Goal: Task Accomplishment & Management: Use online tool/utility

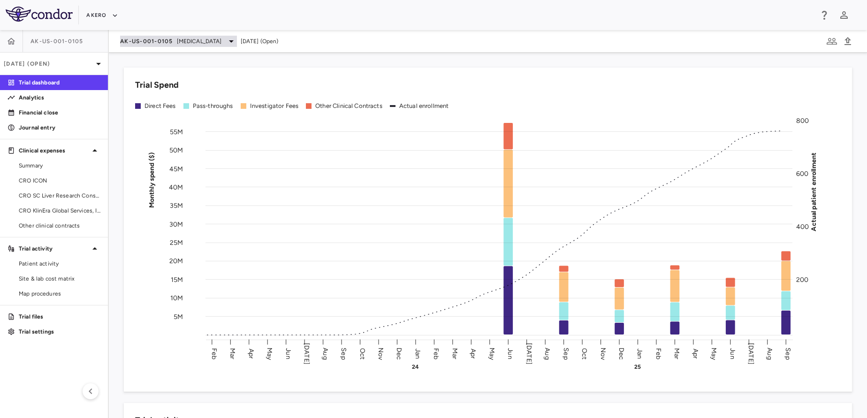
click at [154, 46] on div "AK-US-001-0105 Nonalcoholic Steatohepatitis" at bounding box center [178, 41] width 117 height 11
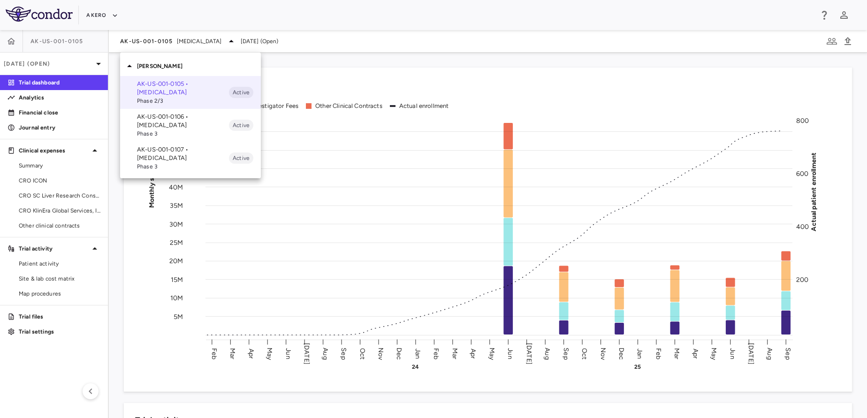
click at [185, 150] on p "AK-US-001-0107 • Nonalcoholic Steatohepatitis" at bounding box center [183, 153] width 92 height 17
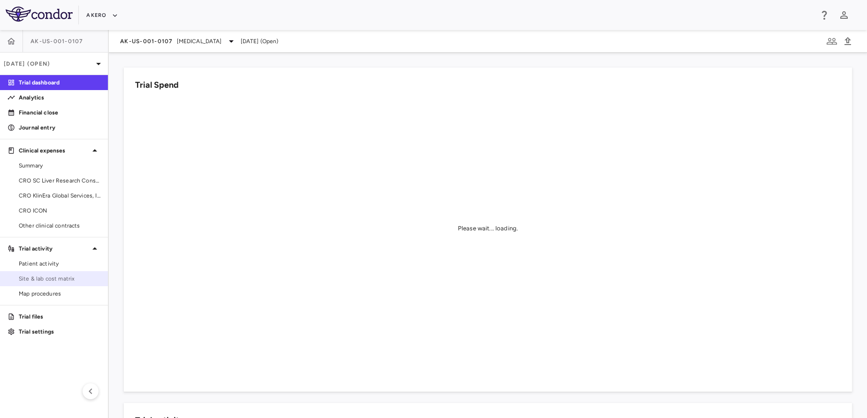
click at [61, 277] on span "Site & lab cost matrix" at bounding box center [60, 279] width 82 height 8
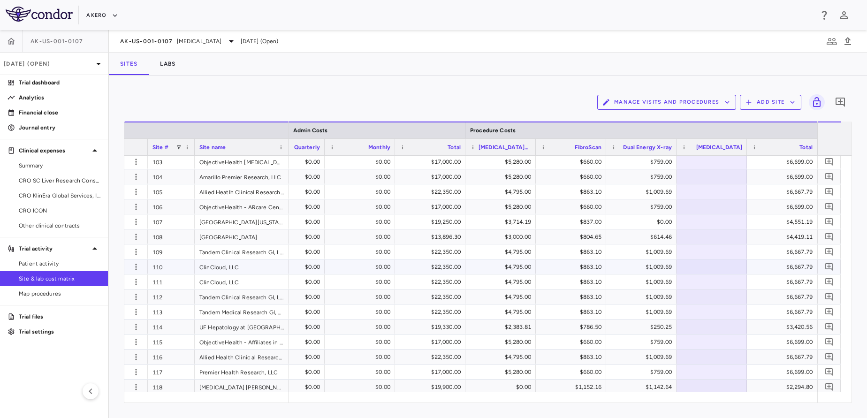
scroll to position [17, 0]
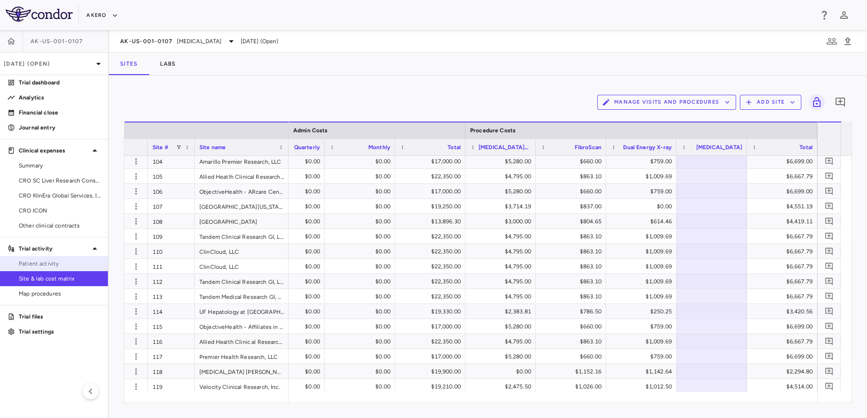
click at [76, 267] on span "Patient activity" at bounding box center [60, 263] width 82 height 8
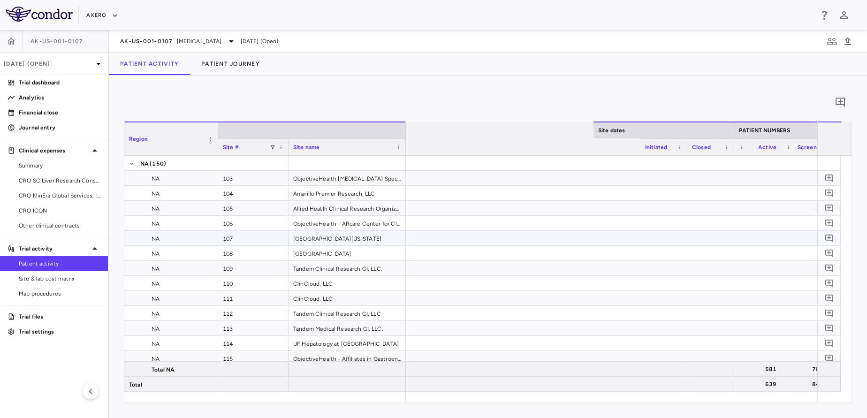
scroll to position [0, 1005]
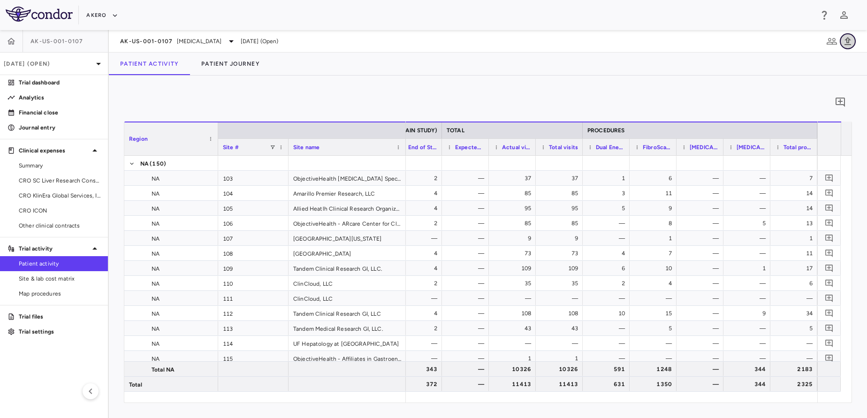
click at [847, 34] on button "button" at bounding box center [848, 41] width 16 height 16
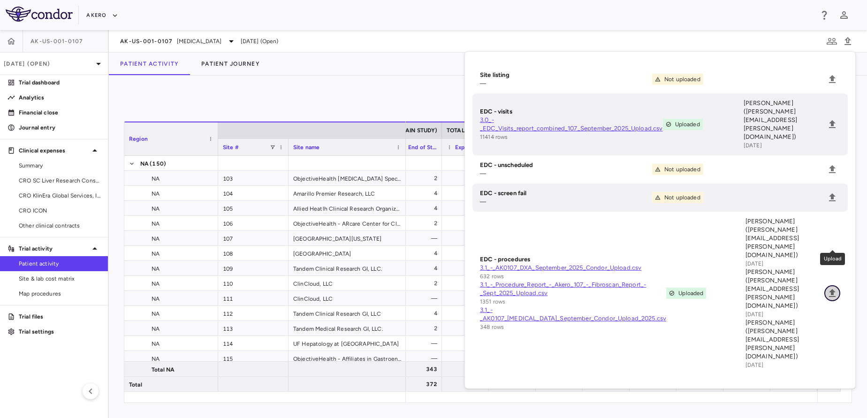
click at [831, 288] on icon "Upload" at bounding box center [832, 293] width 11 height 11
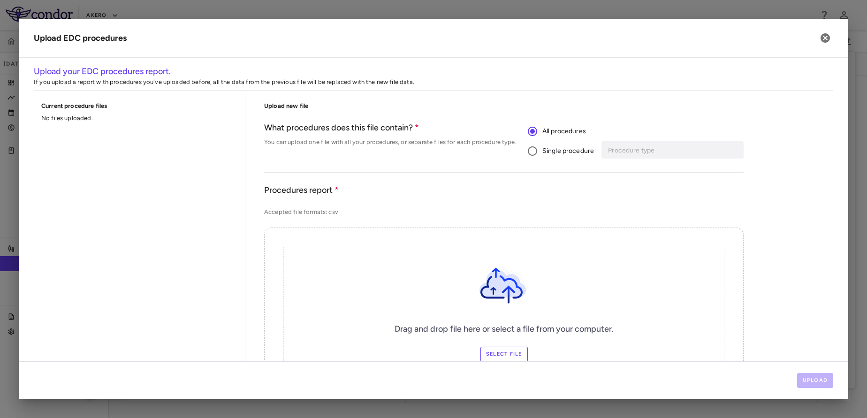
click at [547, 149] on span "Single procedure" at bounding box center [568, 151] width 52 height 10
click at [633, 157] on div "Procedure type" at bounding box center [673, 149] width 139 height 17
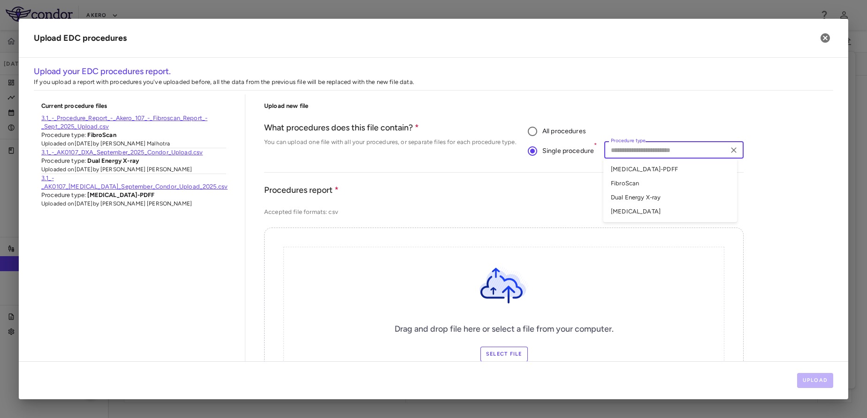
click at [633, 195] on li "Dual Energy X-ray" at bounding box center [670, 198] width 134 height 14
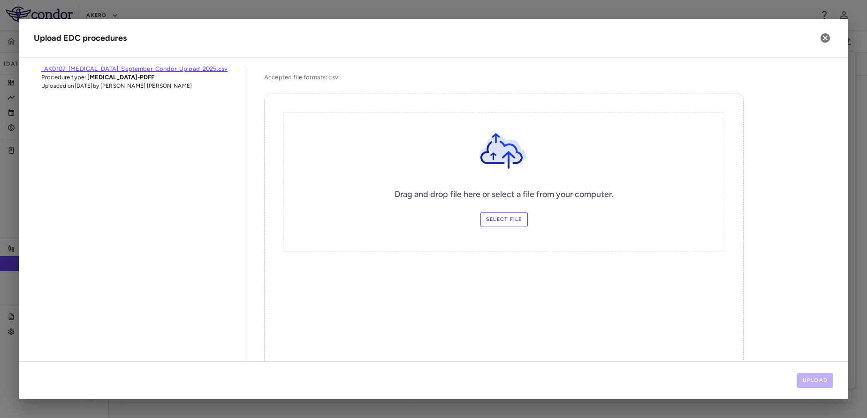
scroll to position [135, 0]
click at [481, 222] on label "Select file" at bounding box center [504, 219] width 47 height 15
click at [0, 0] on input "Select file" at bounding box center [0, 0] width 0 height 0
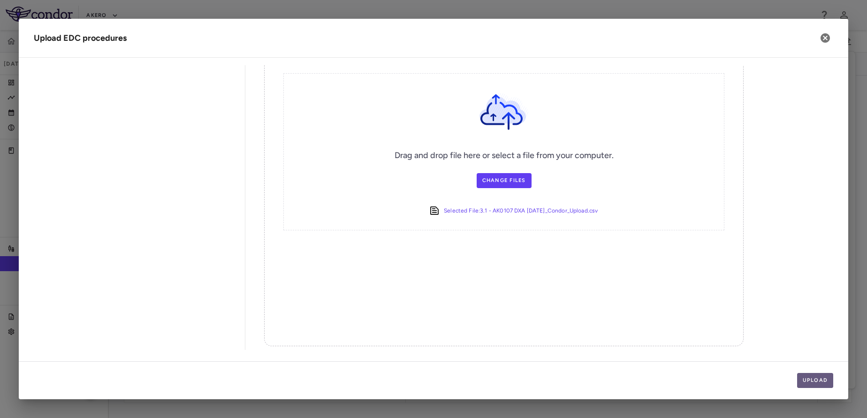
click at [823, 374] on button "Upload" at bounding box center [815, 380] width 37 height 15
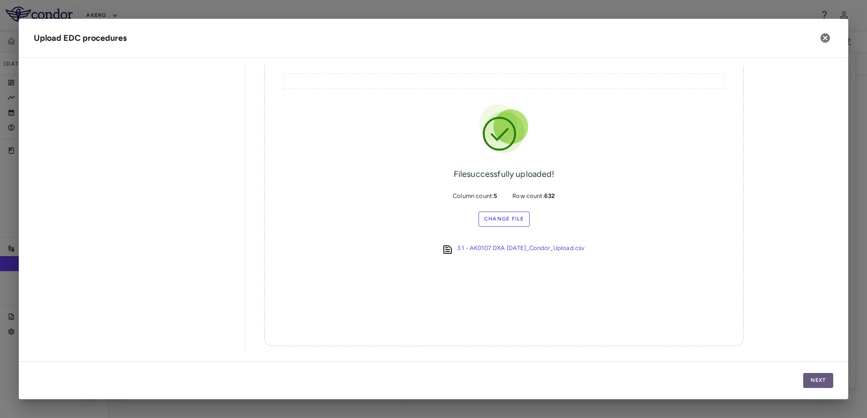
click at [823, 374] on button "Next" at bounding box center [818, 380] width 30 height 15
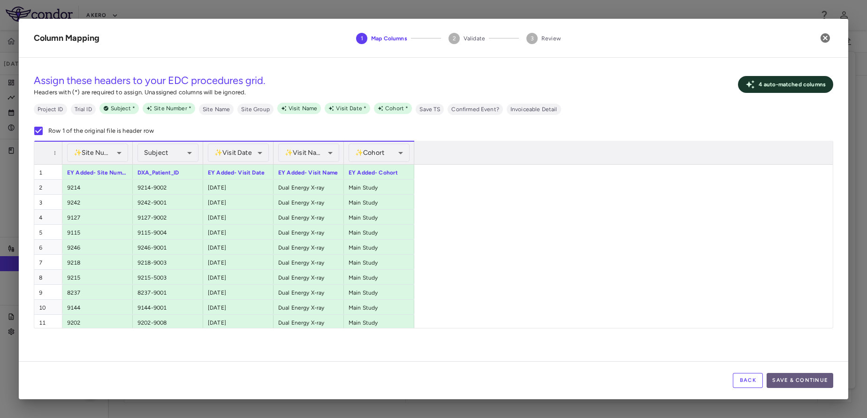
click at [805, 377] on button "Save & Continue" at bounding box center [800, 380] width 67 height 15
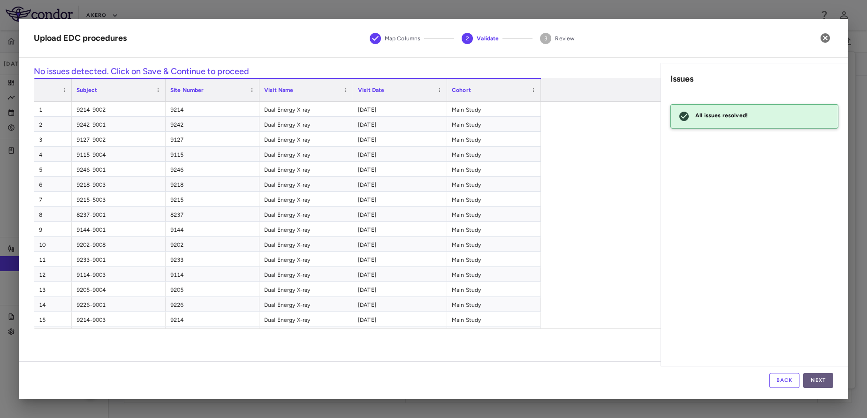
click at [829, 383] on button "Next" at bounding box center [818, 380] width 30 height 15
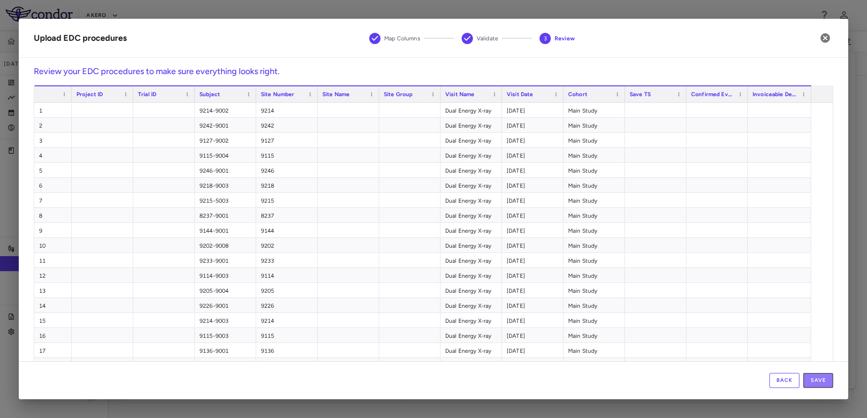
click at [829, 383] on button "Save" at bounding box center [818, 380] width 30 height 15
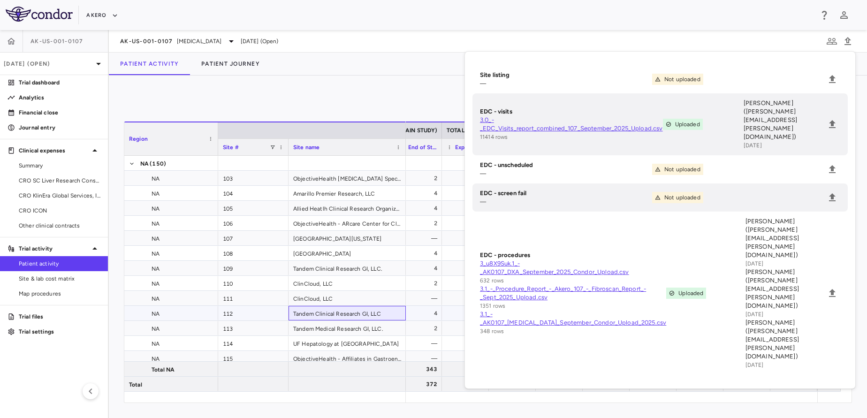
click at [401, 313] on div "Tandem Clinical Research GI, LLC" at bounding box center [347, 313] width 117 height 15
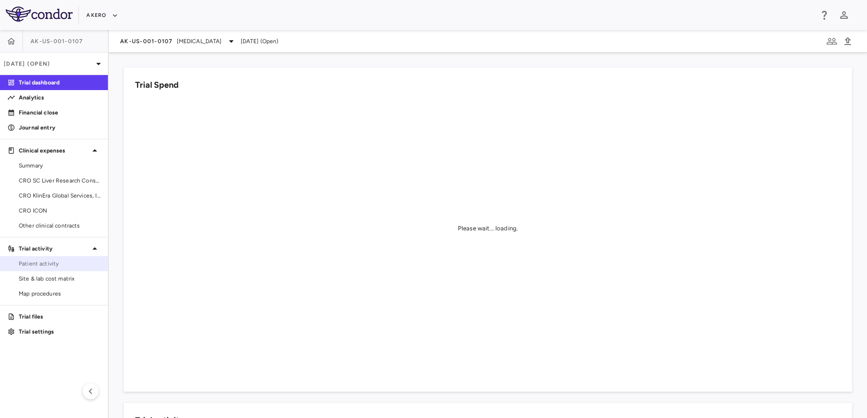
click at [68, 267] on span "Patient activity" at bounding box center [60, 263] width 82 height 8
click at [49, 261] on span "Patient activity" at bounding box center [60, 263] width 82 height 8
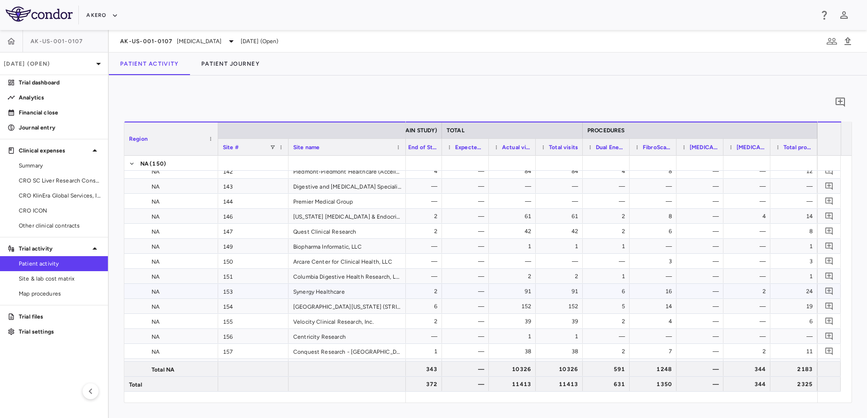
scroll to position [590, 0]
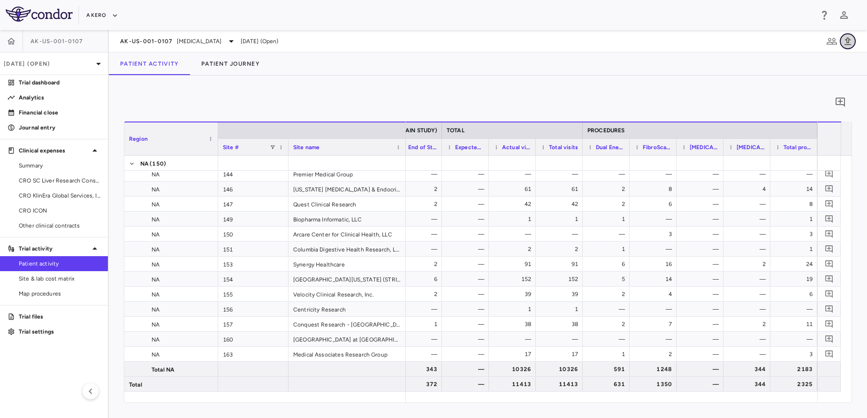
click at [849, 47] on button "button" at bounding box center [848, 41] width 16 height 16
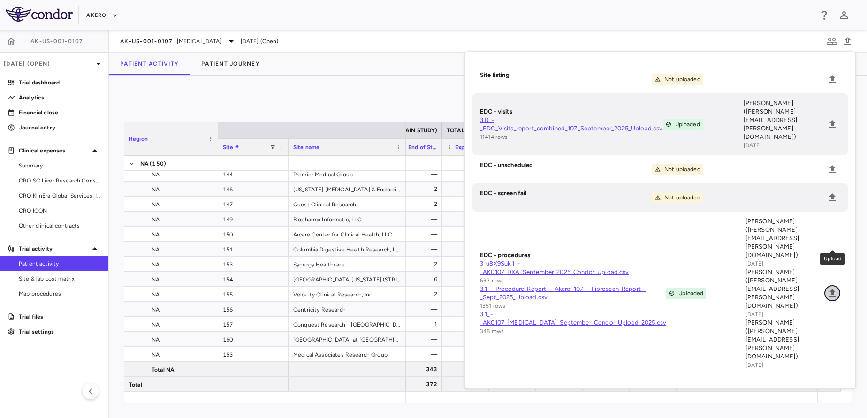
click at [833, 289] on icon "Upload" at bounding box center [832, 293] width 7 height 8
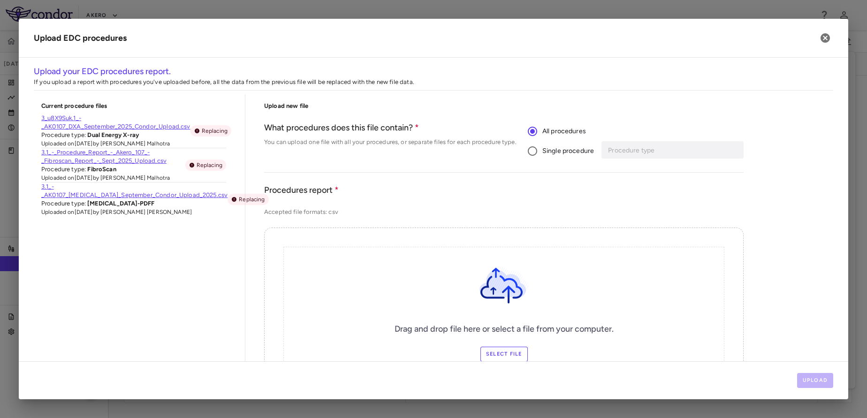
click at [556, 150] on span "Single procedure" at bounding box center [568, 151] width 52 height 10
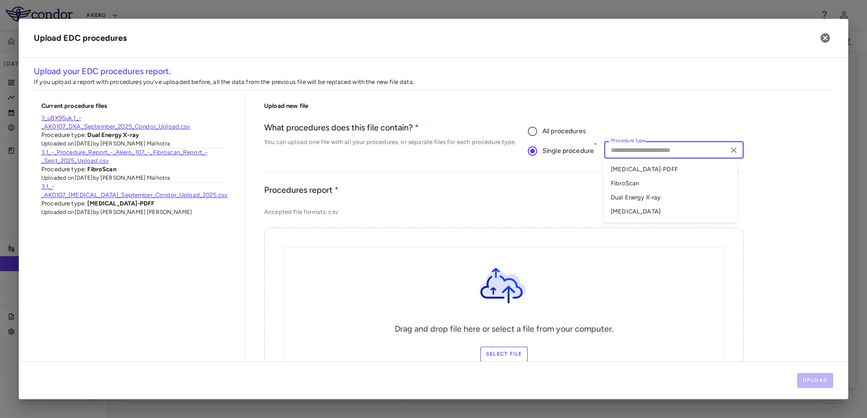
click at [653, 154] on input "Procedure type" at bounding box center [666, 150] width 118 height 12
click at [627, 195] on li "Dual Energy X-ray" at bounding box center [670, 198] width 134 height 14
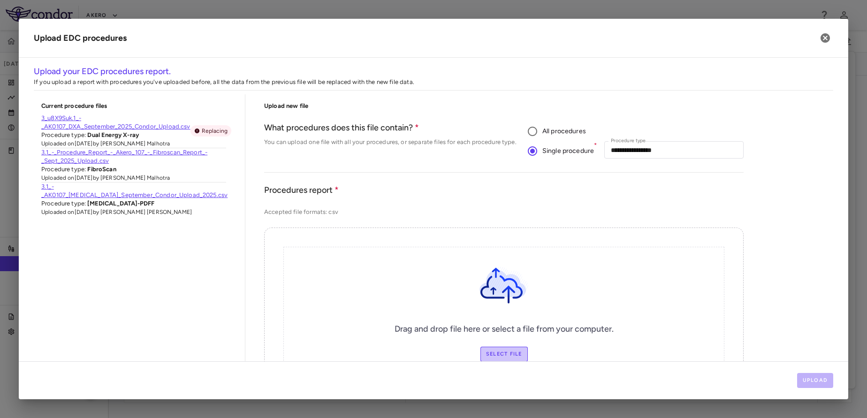
click at [497, 354] on label "Select file" at bounding box center [504, 354] width 47 height 15
click at [0, 0] on input "Select file" at bounding box center [0, 0] width 0 height 0
click at [823, 38] on icon "button" at bounding box center [825, 37] width 9 height 9
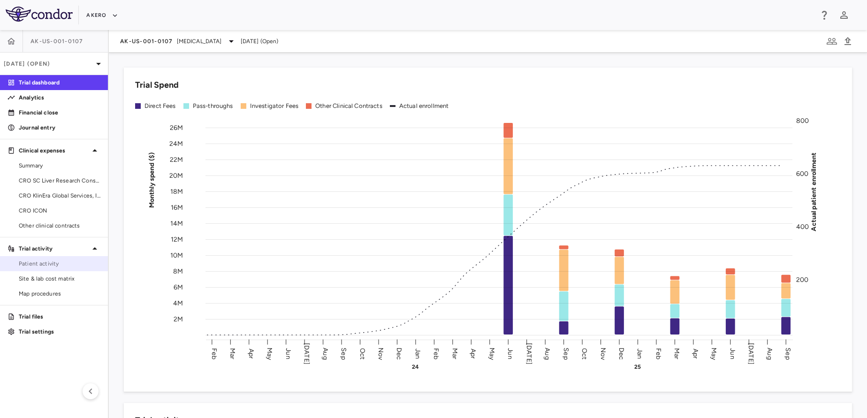
click at [45, 264] on span "Patient activity" at bounding box center [60, 263] width 82 height 8
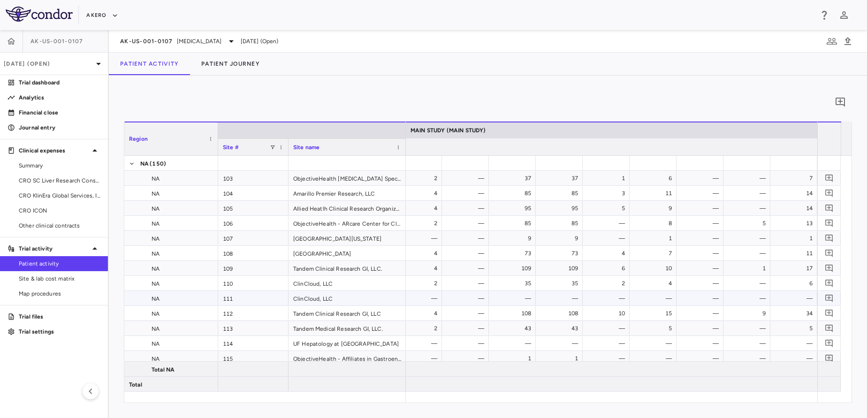
scroll to position [0, 1700]
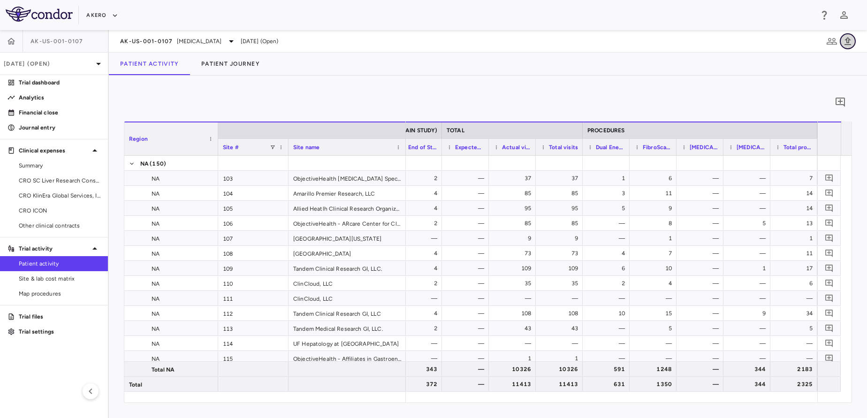
click at [852, 45] on icon "button" at bounding box center [847, 41] width 11 height 11
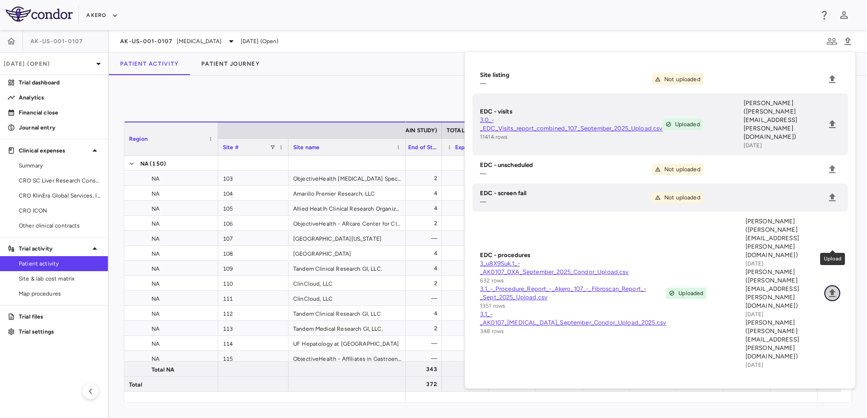
click at [836, 288] on icon "Upload" at bounding box center [832, 293] width 11 height 11
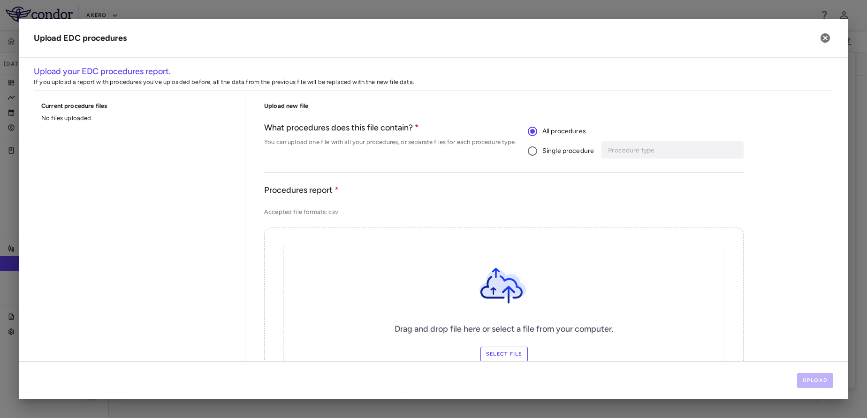
click at [548, 157] on label "Single procedure" at bounding box center [558, 151] width 71 height 20
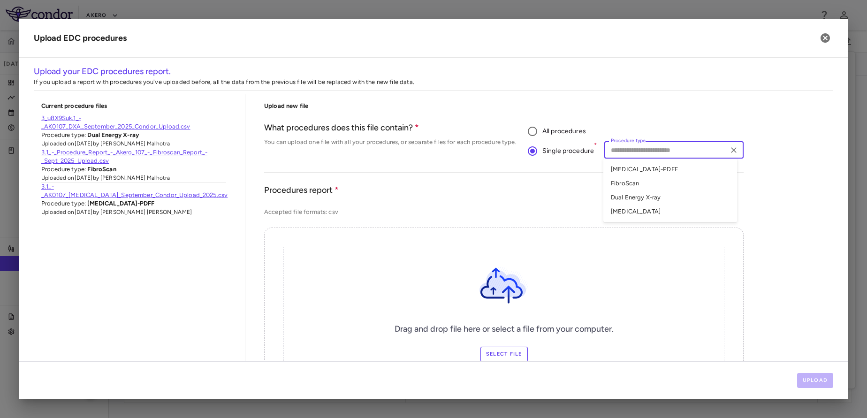
click at [619, 146] on input "Procedure type" at bounding box center [666, 150] width 118 height 12
click at [628, 198] on li "Dual Energy X-ray" at bounding box center [670, 198] width 134 height 14
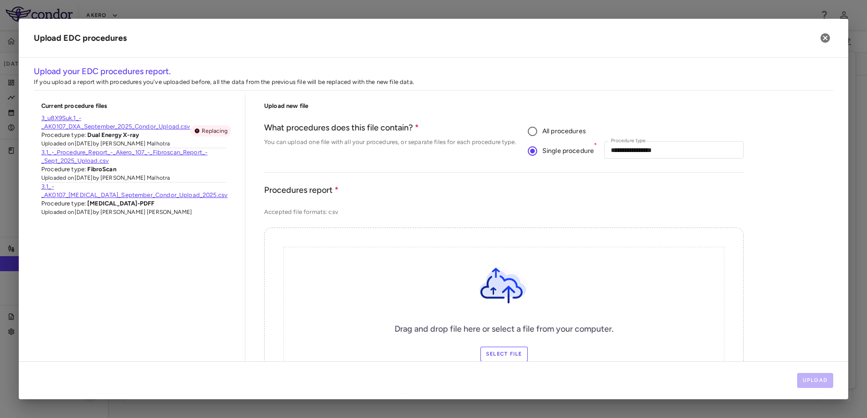
scroll to position [114, 0]
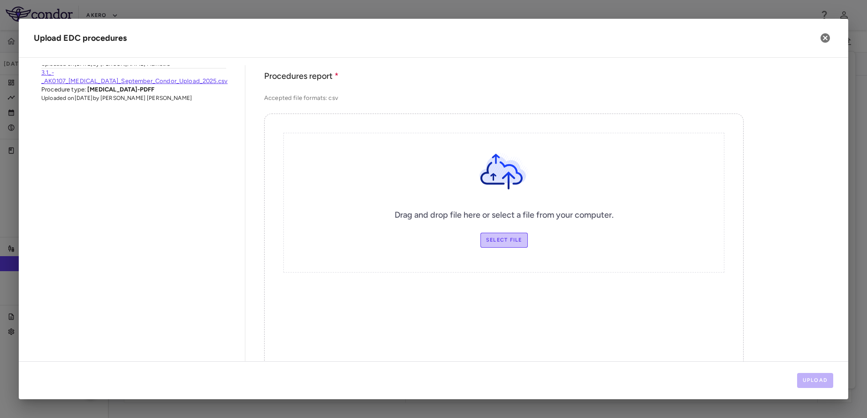
click at [487, 241] on label "Select file" at bounding box center [504, 240] width 47 height 15
click at [0, 0] on input "Select file" at bounding box center [0, 0] width 0 height 0
click at [826, 41] on icon "button" at bounding box center [825, 37] width 9 height 9
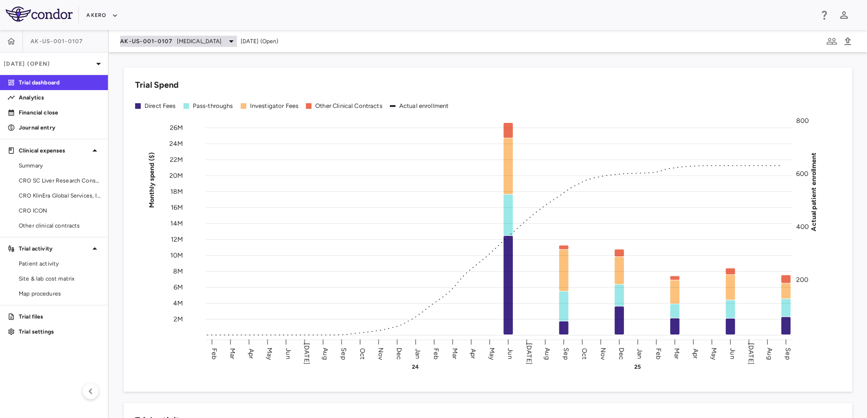
click at [179, 39] on span "[MEDICAL_DATA]" at bounding box center [199, 41] width 45 height 8
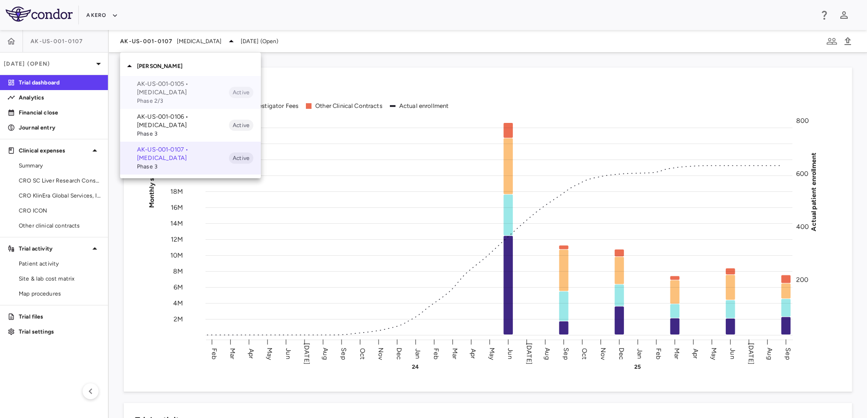
click at [166, 85] on p "AK-US-001-0105 • [MEDICAL_DATA]" at bounding box center [183, 88] width 92 height 17
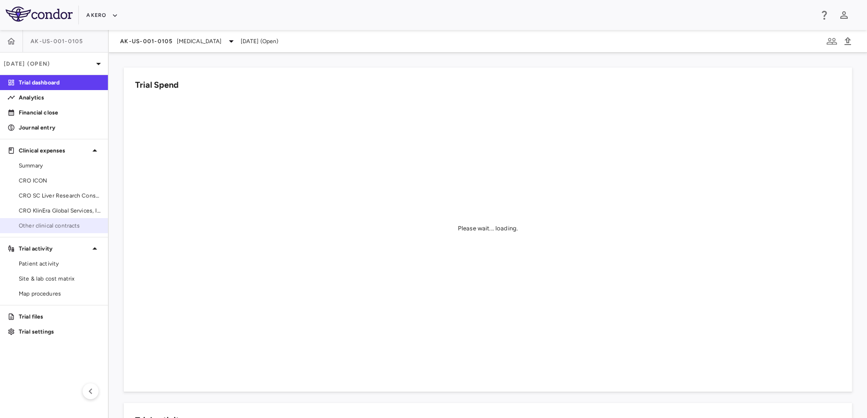
click at [48, 224] on span "Other clinical contracts" at bounding box center [60, 225] width 82 height 8
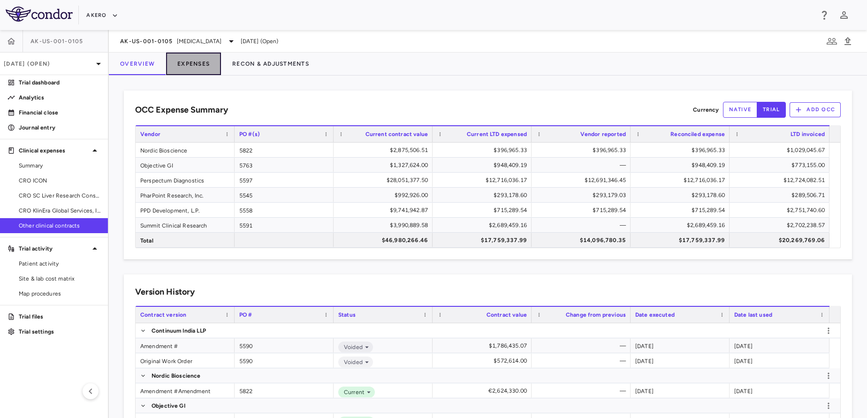
click at [207, 71] on button "Expenses" at bounding box center [193, 64] width 55 height 23
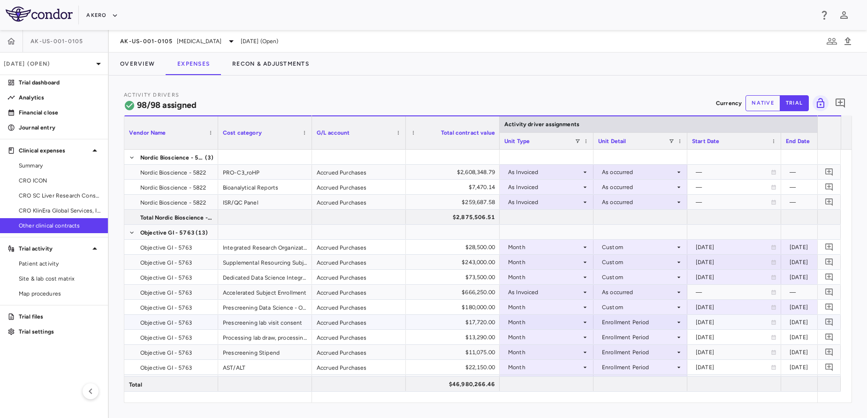
scroll to position [14, 0]
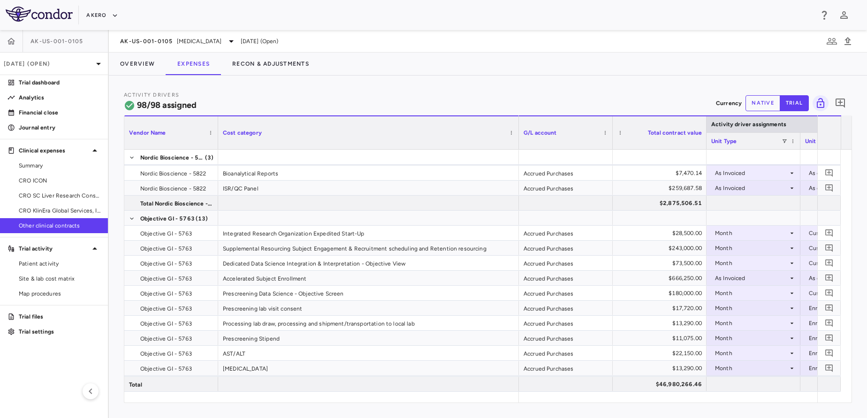
drag, startPoint x: 311, startPoint y: 129, endPoint x: 519, endPoint y: 117, distance: 209.2
click at [519, 117] on div at bounding box center [519, 132] width 4 height 33
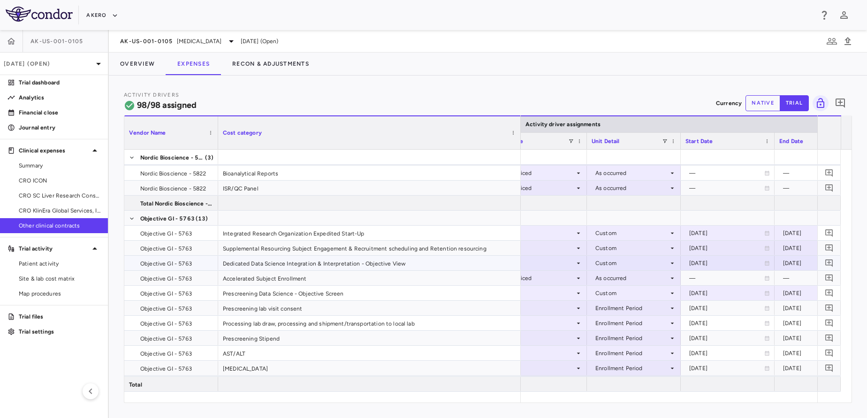
scroll to position [0, 0]
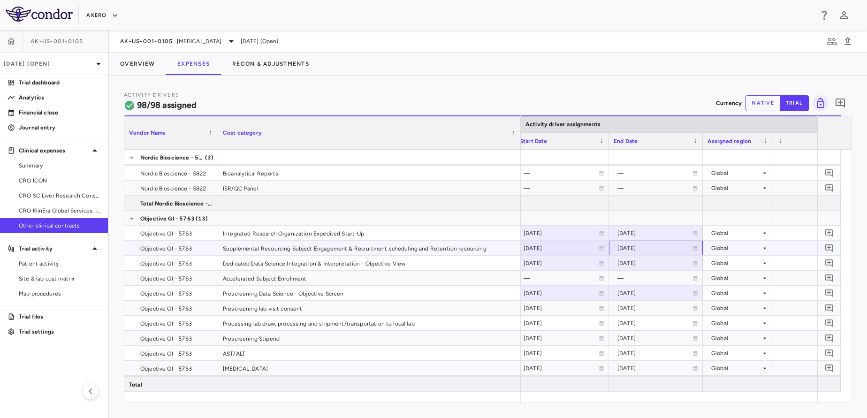
click at [654, 248] on div "[DATE]" at bounding box center [655, 248] width 75 height 15
type input "**********"
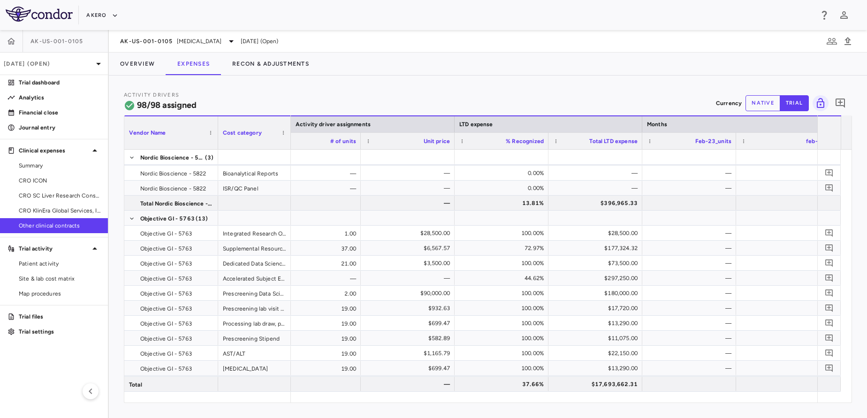
drag, startPoint x: 519, startPoint y: 125, endPoint x: 289, endPoint y: 155, distance: 231.9
click at [289, 155] on div "Vendor Name Cost category Activity driver assignments LTD expense Months Assign…" at bounding box center [487, 258] width 727 height 287
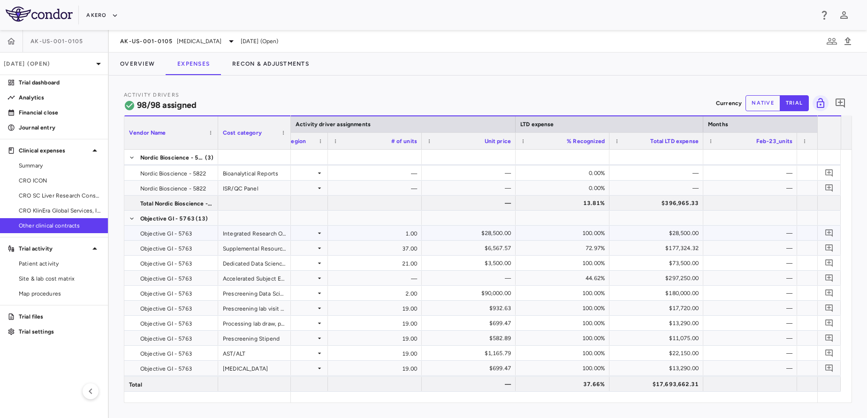
scroll to position [0, 592]
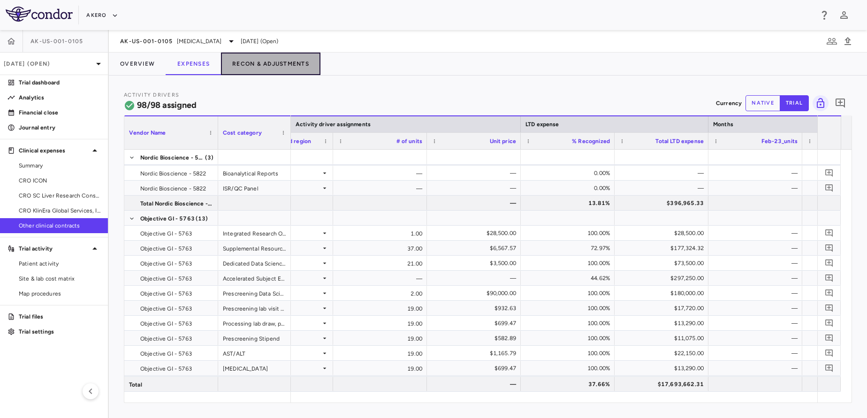
click at [257, 60] on button "Recon & Adjustments" at bounding box center [270, 64] width 99 height 23
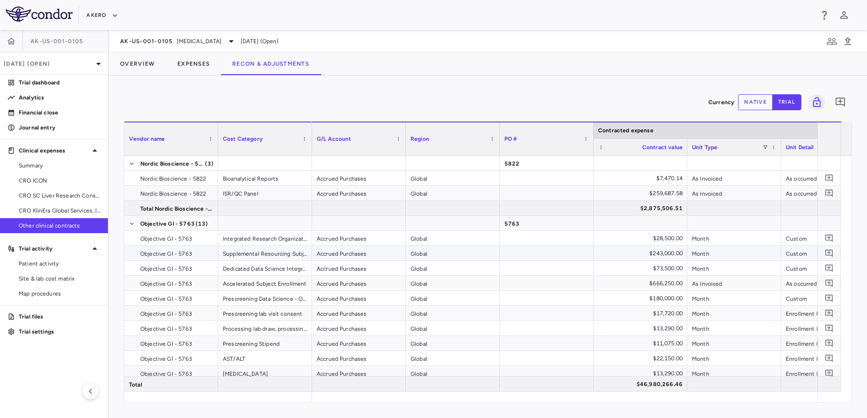
scroll to position [0, 202]
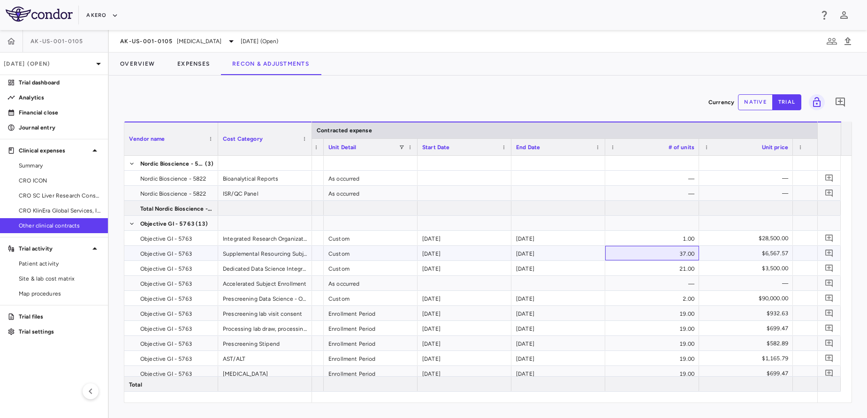
click at [624, 255] on div "37.00" at bounding box center [652, 253] width 94 height 15
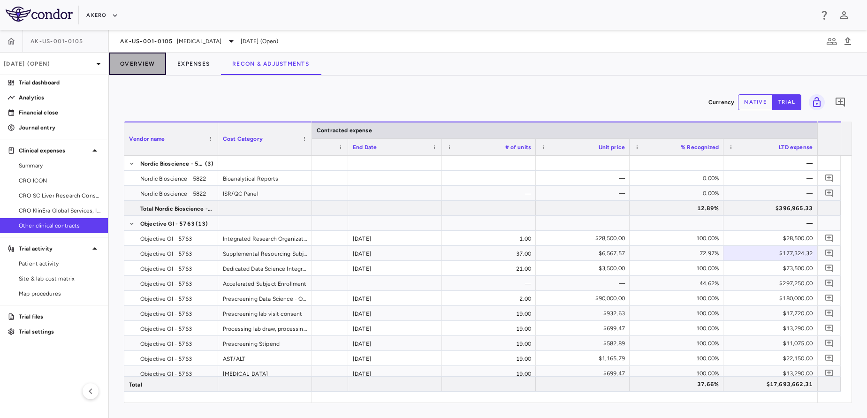
click at [138, 62] on button "Overview" at bounding box center [137, 64] width 57 height 23
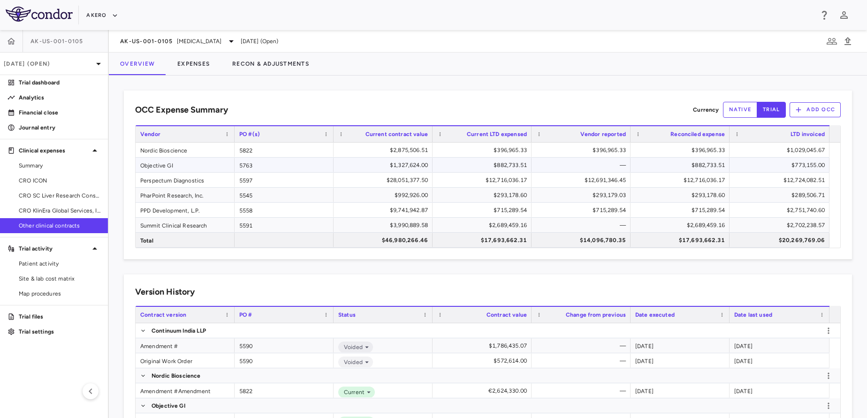
click at [343, 164] on div "$1,327,624.00" at bounding box center [385, 165] width 86 height 15
click at [194, 65] on button "Expenses" at bounding box center [193, 64] width 55 height 23
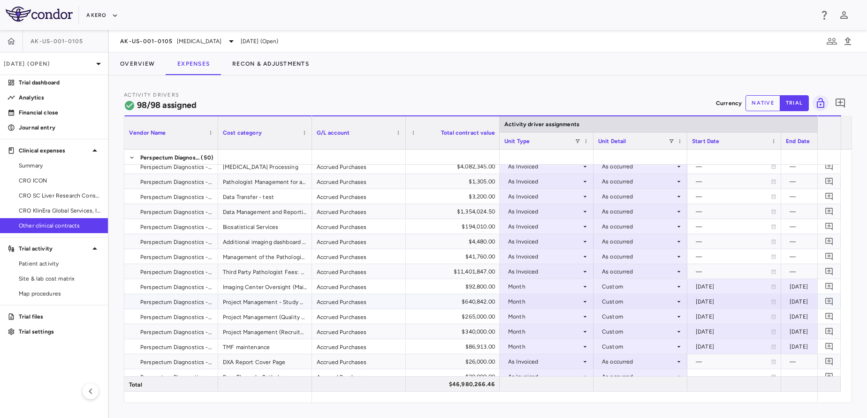
scroll to position [412, 0]
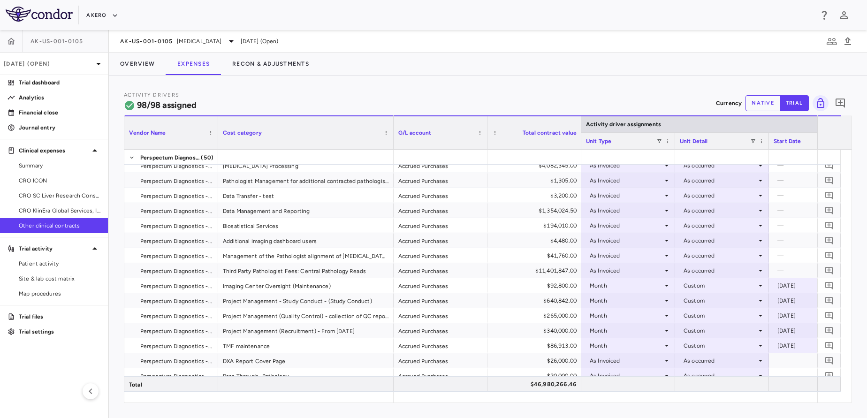
drag, startPoint x: 310, startPoint y: 130, endPoint x: 392, endPoint y: 123, distance: 81.9
click at [392, 123] on div at bounding box center [393, 132] width 4 height 33
click at [234, 62] on button "Recon & Adjustments" at bounding box center [270, 64] width 99 height 23
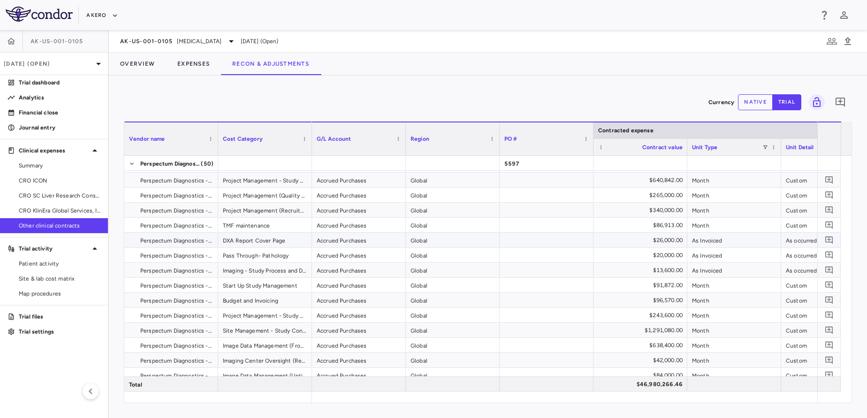
scroll to position [567, 0]
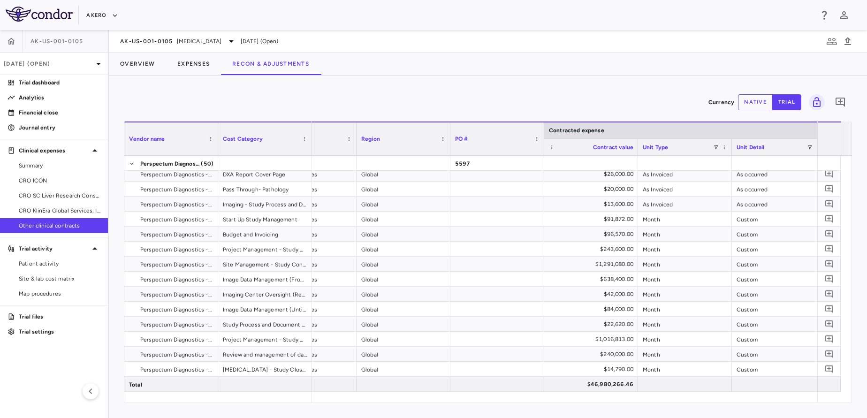
drag, startPoint x: 311, startPoint y: 135, endPoint x: 411, endPoint y: 137, distance: 100.0
click at [411, 137] on div "Vendor name Cost Category Contracted expense G/L Account" at bounding box center [487, 139] width 727 height 34
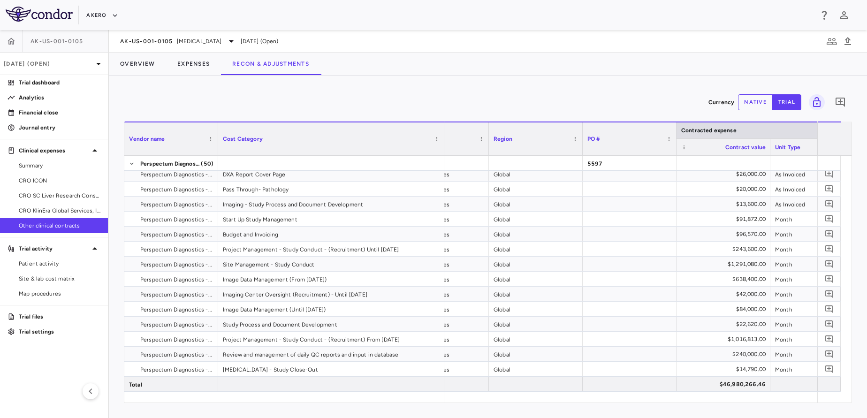
drag, startPoint x: 311, startPoint y: 140, endPoint x: 445, endPoint y: 127, distance: 134.8
click at [445, 127] on div at bounding box center [444, 138] width 4 height 33
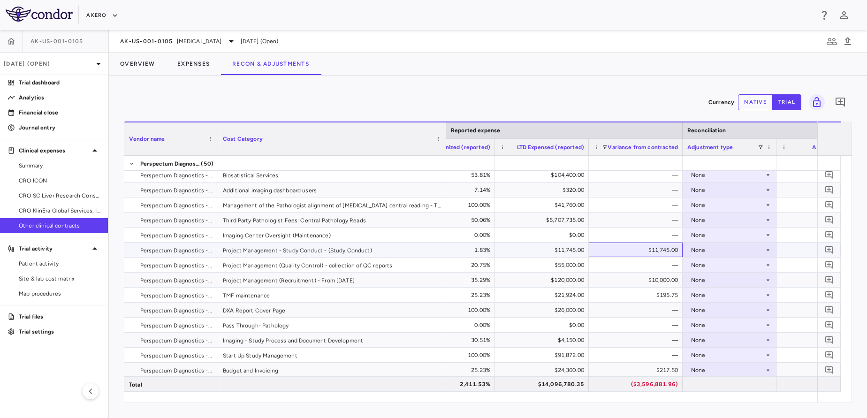
click at [625, 249] on div "$11,745.00" at bounding box center [637, 250] width 81 height 15
drag, startPoint x: 760, startPoint y: 93, endPoint x: 756, endPoint y: 100, distance: 7.6
click at [756, 100] on div "Currency native trial 0" at bounding box center [488, 102] width 728 height 23
click at [756, 100] on button "native" at bounding box center [755, 102] width 35 height 16
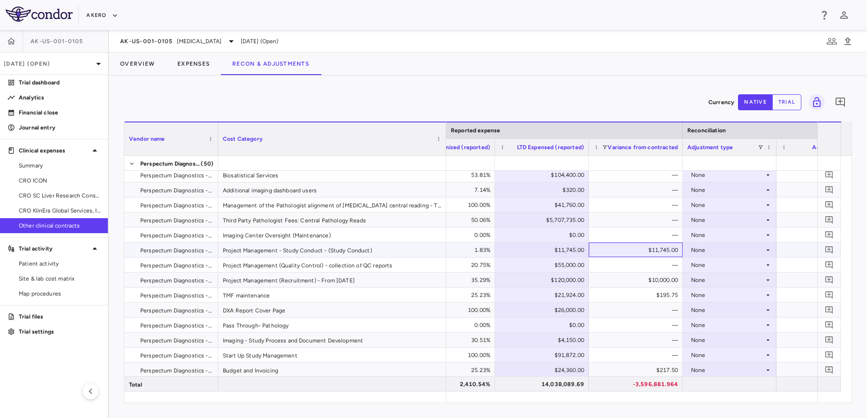
click at [612, 248] on div "$11,745.00" at bounding box center [637, 250] width 81 height 15
type input "*"
click at [146, 67] on button "Overview" at bounding box center [137, 64] width 57 height 23
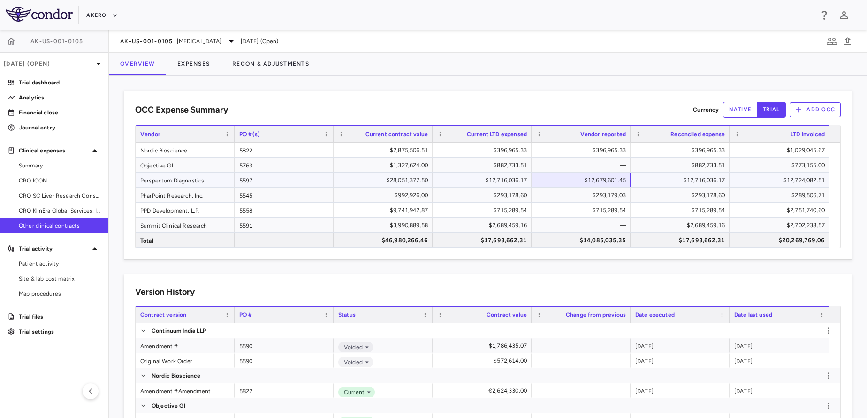
click at [556, 179] on div "$12,679,601.45" at bounding box center [583, 180] width 86 height 15
click at [43, 282] on span "Site & lab cost matrix" at bounding box center [60, 279] width 82 height 8
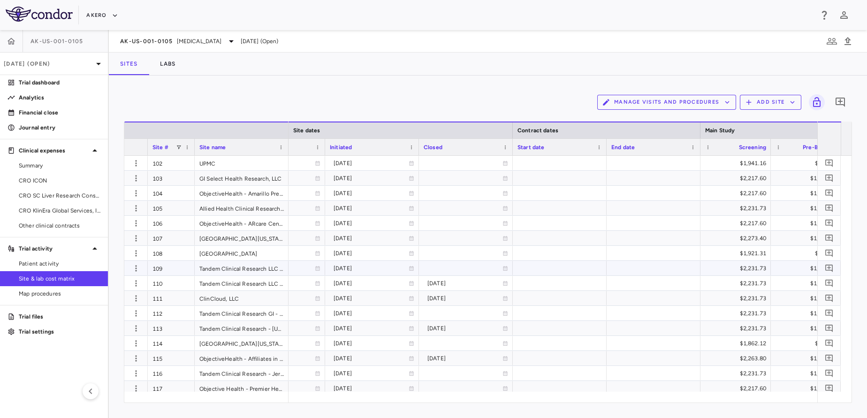
scroll to position [0, 812]
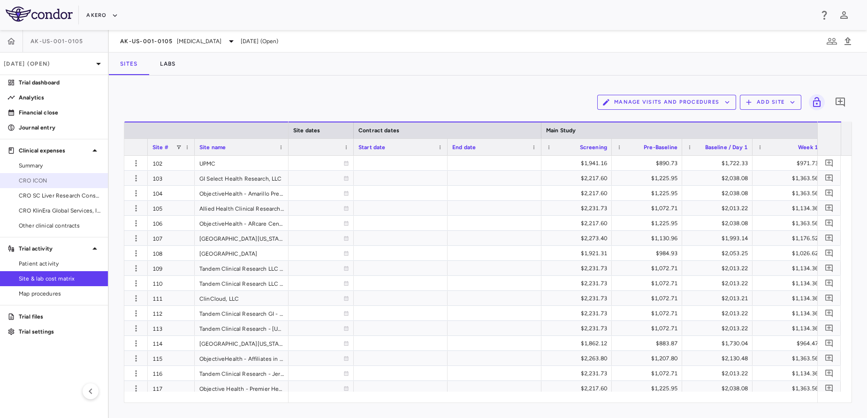
click at [54, 174] on link "CRO ICON" at bounding box center [54, 181] width 108 height 14
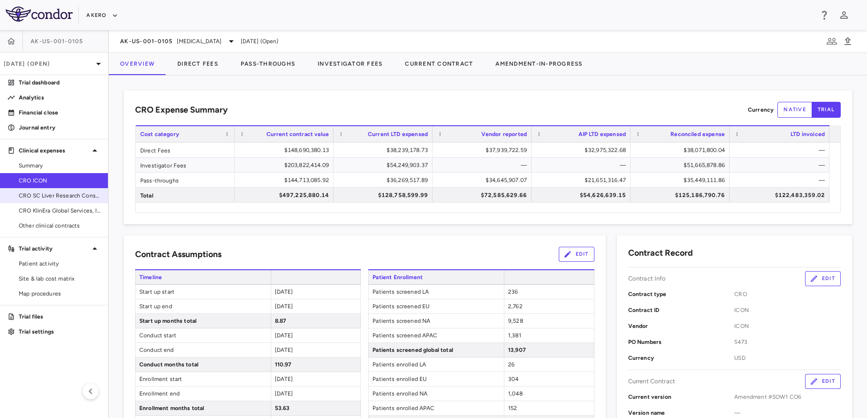
click at [30, 198] on span "CRO SC Liver Research Consortium LLC" at bounding box center [60, 195] width 82 height 8
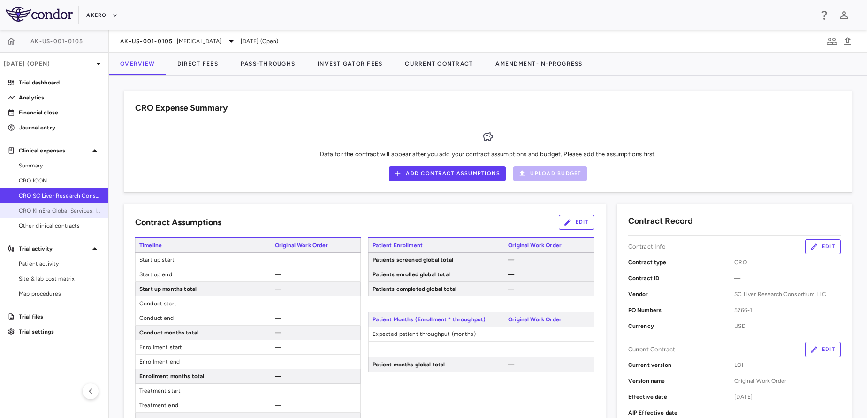
click at [46, 215] on link "CRO KlinEra Global Services, Inc" at bounding box center [54, 211] width 108 height 14
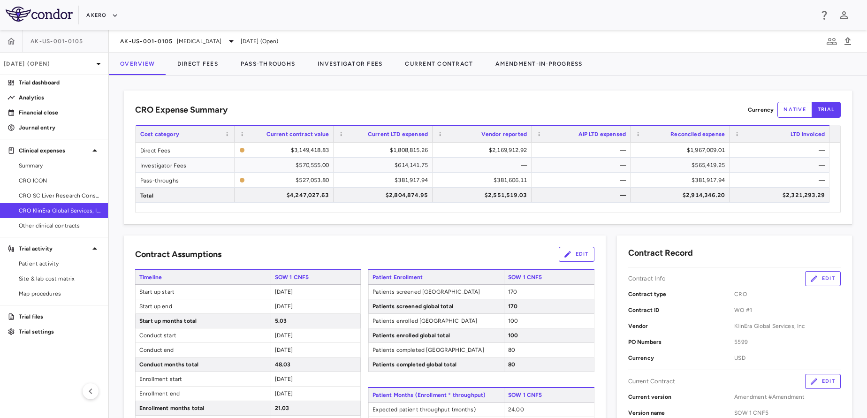
click at [231, 277] on span "Timeline" at bounding box center [203, 277] width 136 height 14
click at [558, 282] on span "SOW 1 CNF5" at bounding box center [549, 277] width 91 height 14
click at [690, 167] on div "$565,419.25" at bounding box center [682, 165] width 86 height 15
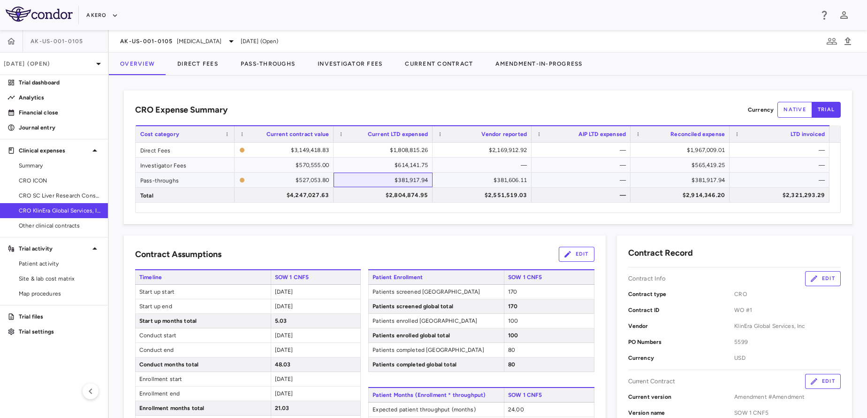
click at [403, 174] on div "$381,917.94" at bounding box center [385, 180] width 86 height 15
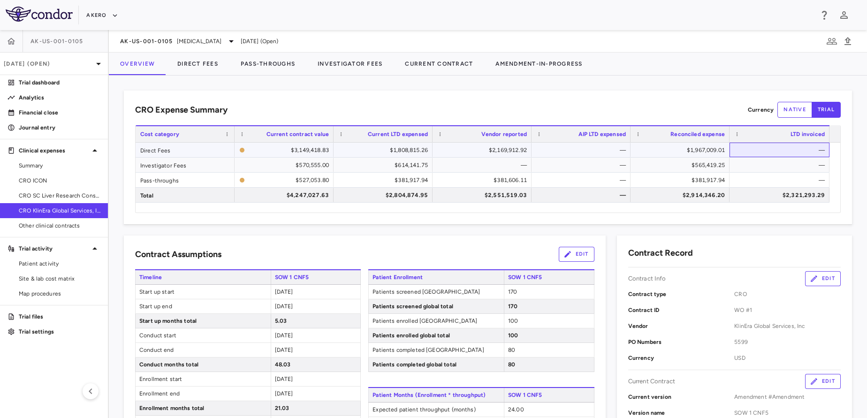
click at [740, 152] on div "—" at bounding box center [781, 150] width 87 height 15
